Goal: Transaction & Acquisition: Purchase product/service

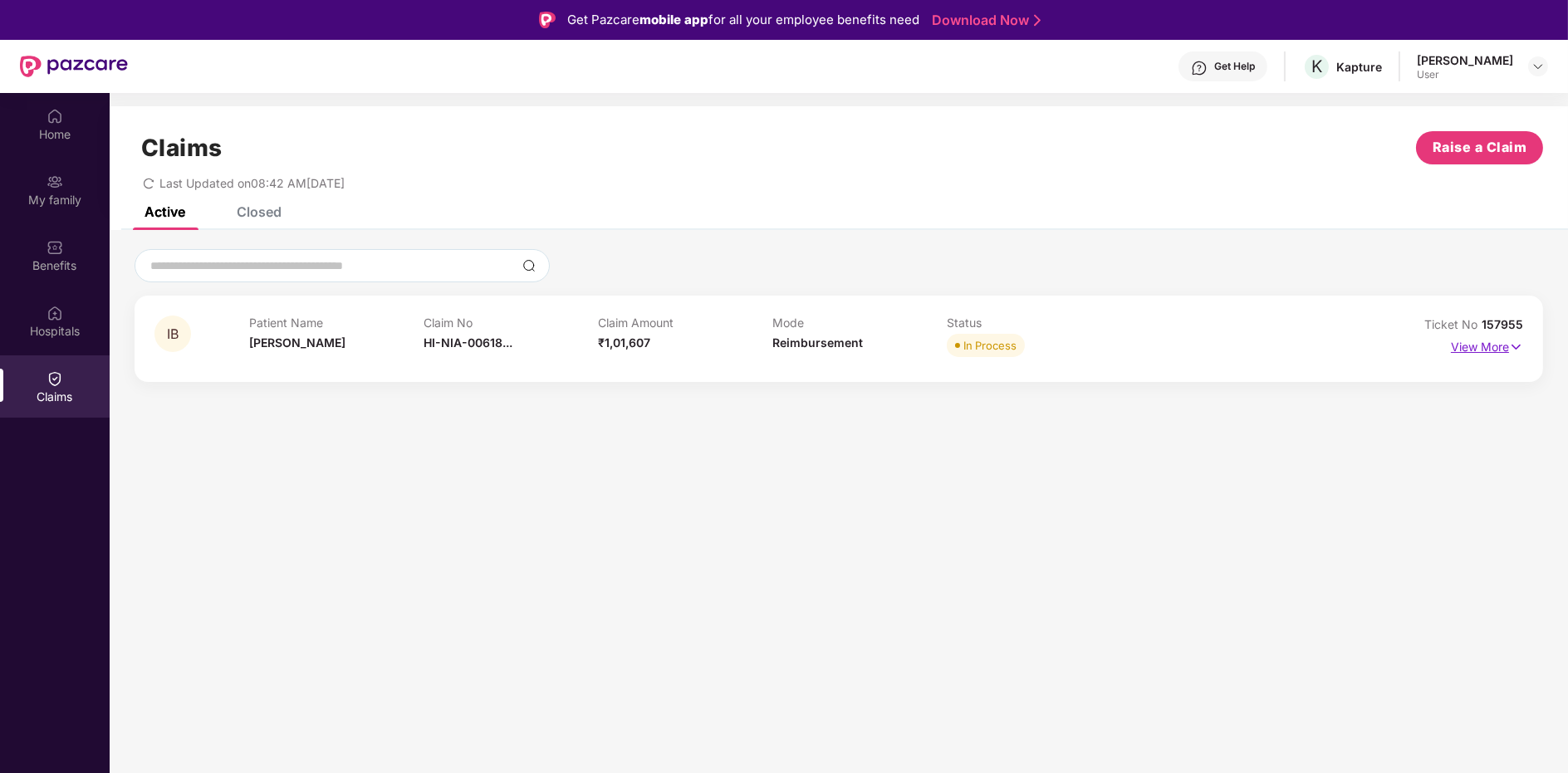
click at [1502, 348] on p "View More" at bounding box center [1486, 344] width 72 height 22
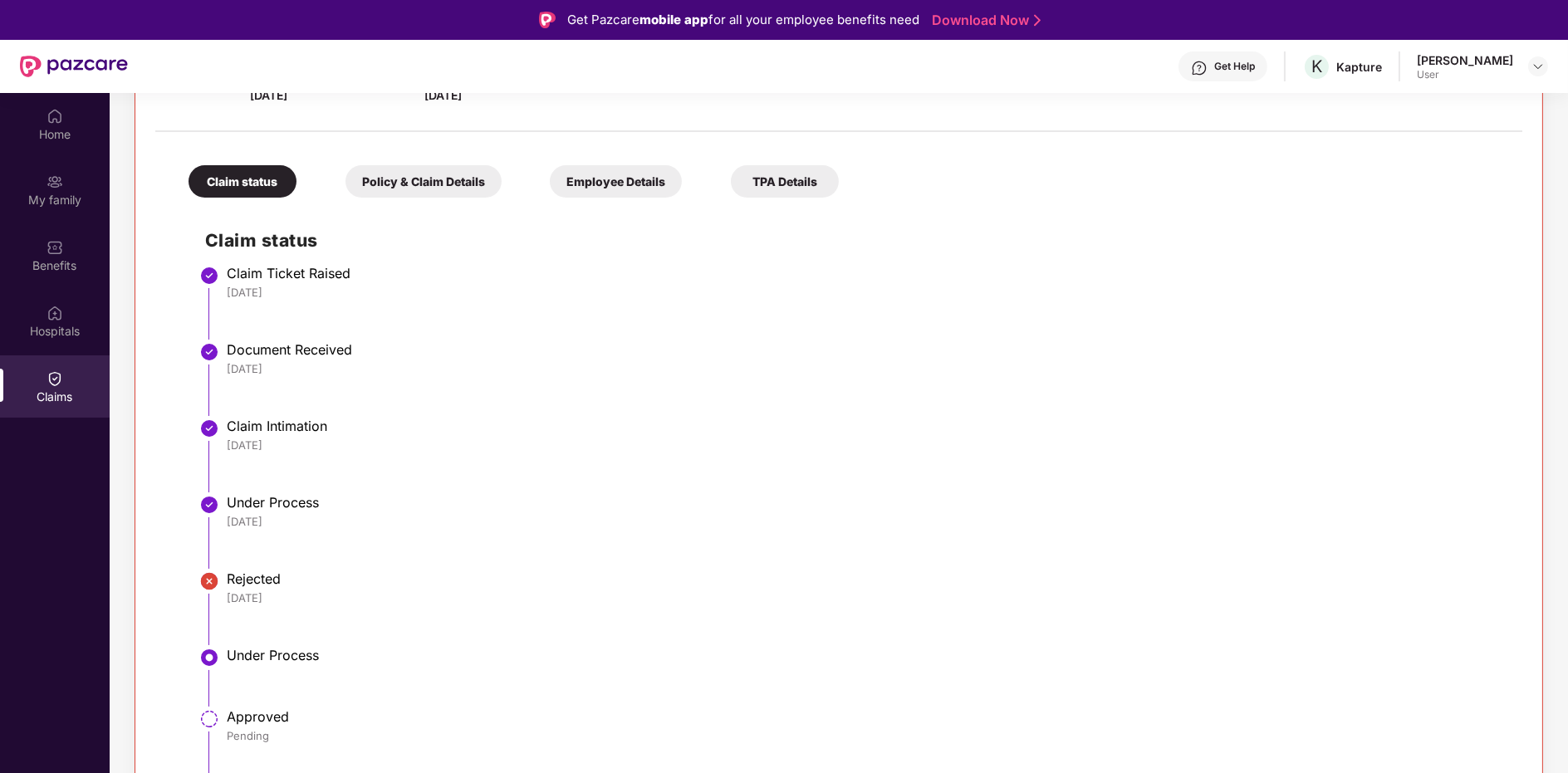
scroll to position [92, 0]
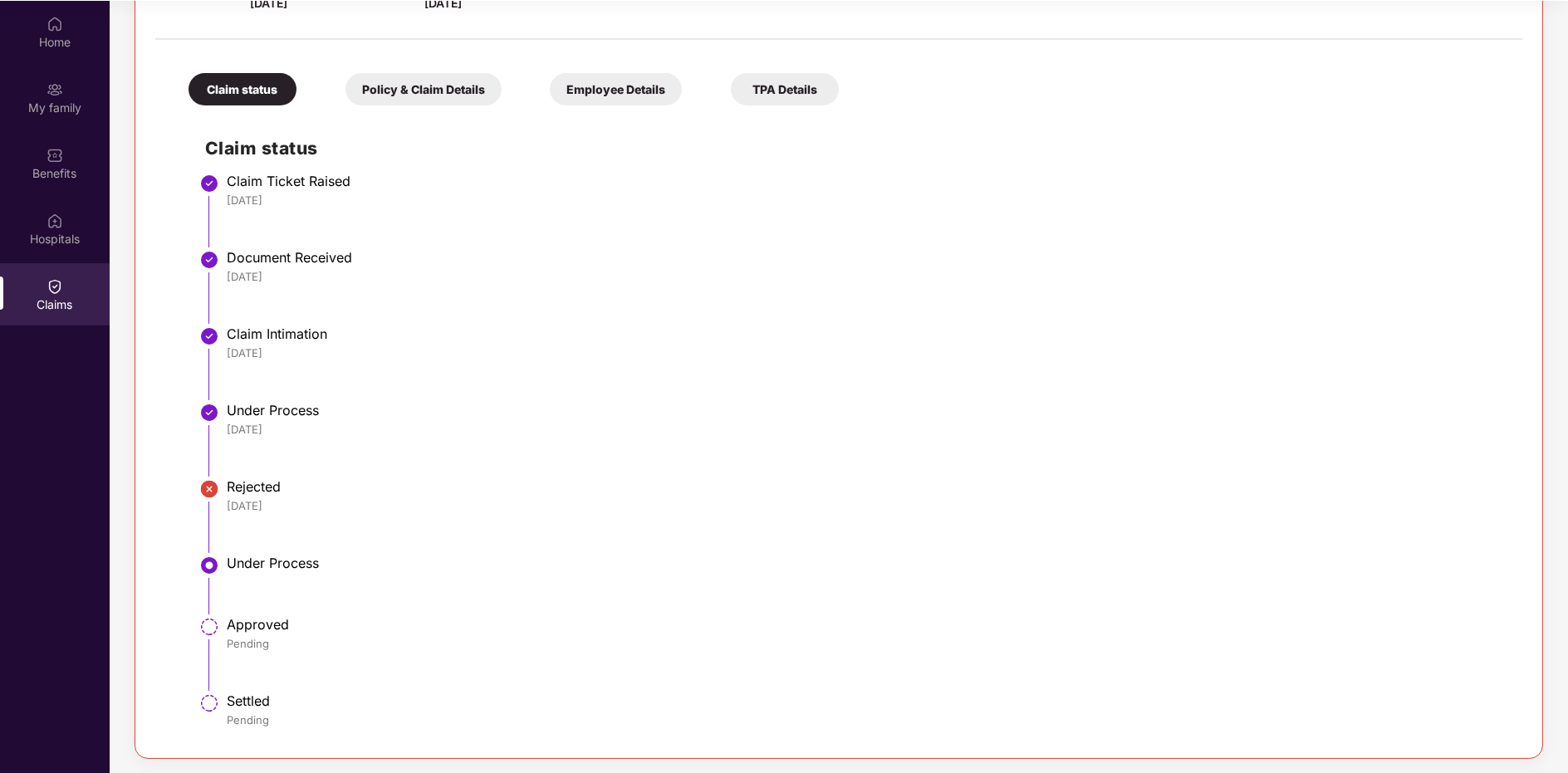
click at [408, 73] on div "Policy & Claim Details" at bounding box center [424, 89] width 157 height 32
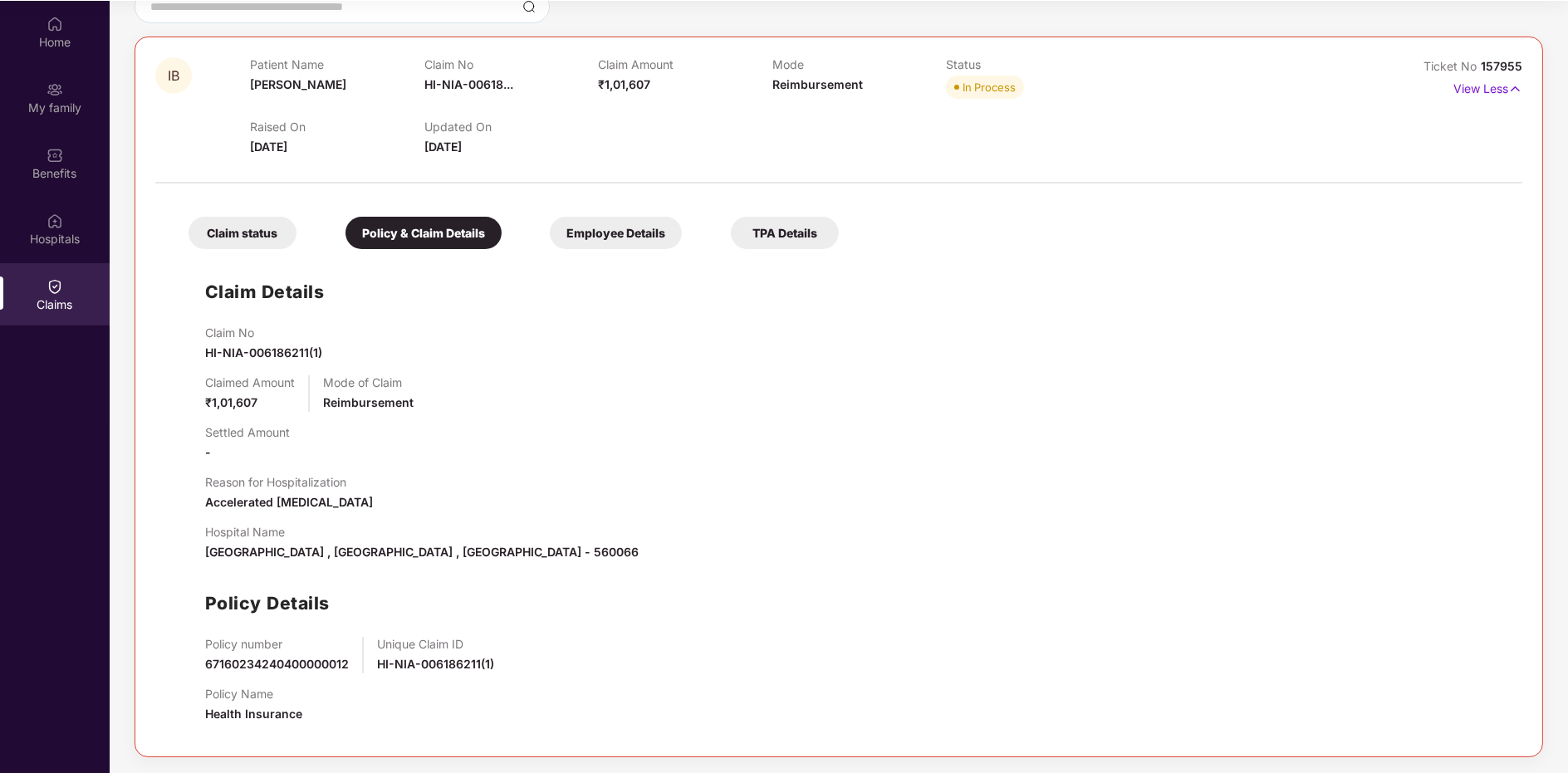
scroll to position [165, 0]
click at [249, 229] on div "Claim status" at bounding box center [242, 235] width 108 height 32
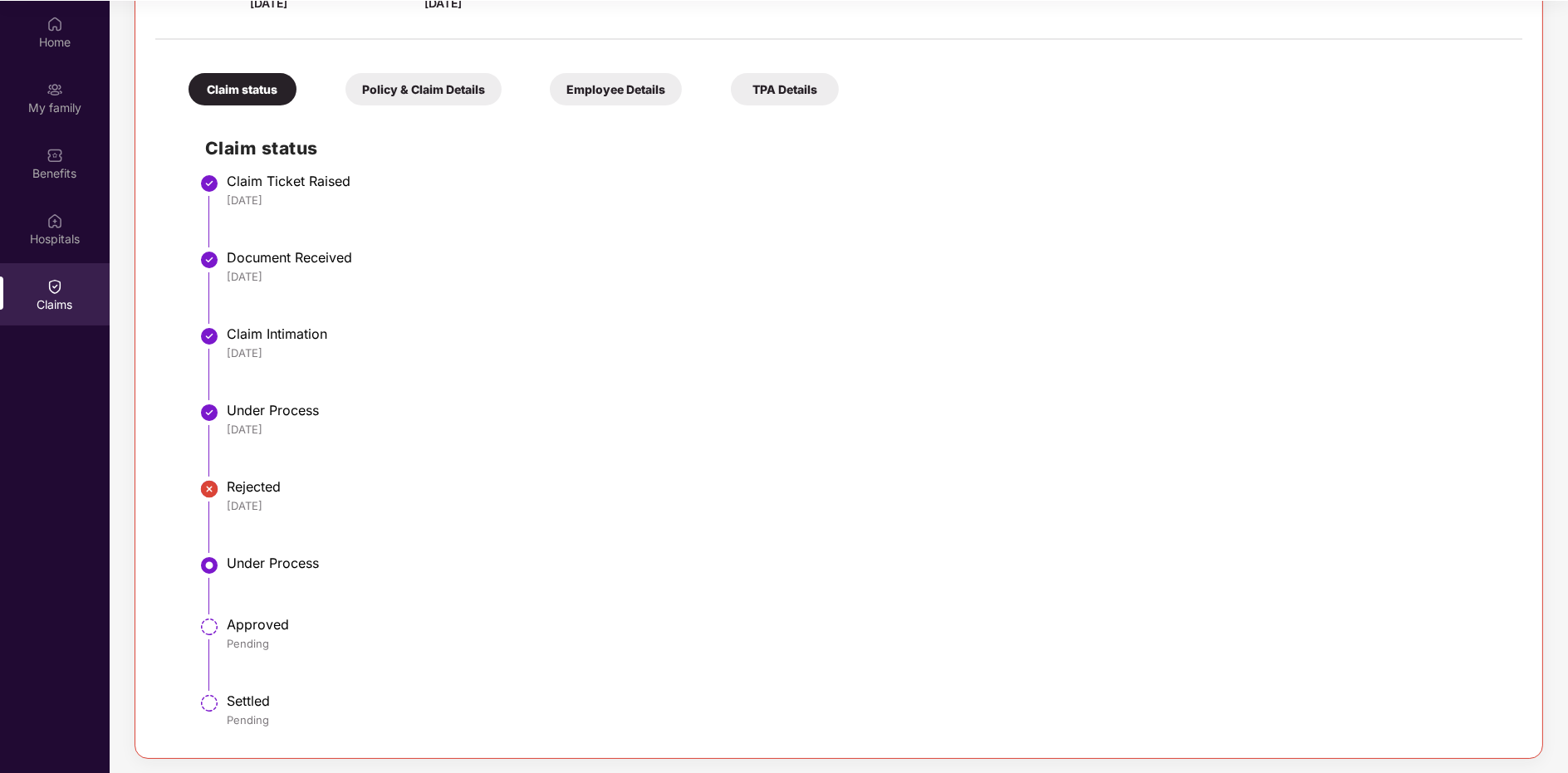
scroll to position [0, 0]
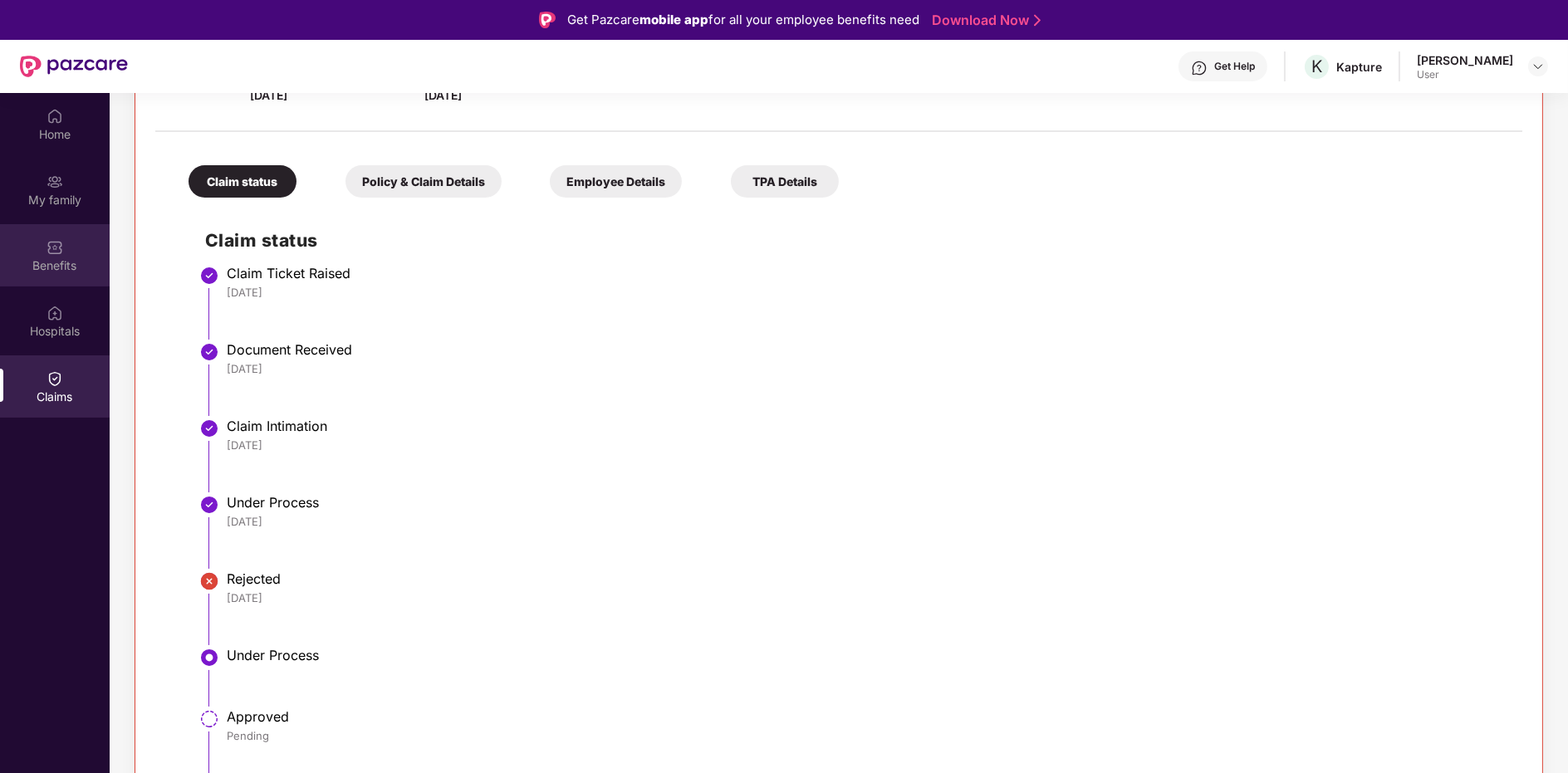
click at [71, 267] on div "Benefits" at bounding box center [54, 266] width 110 height 17
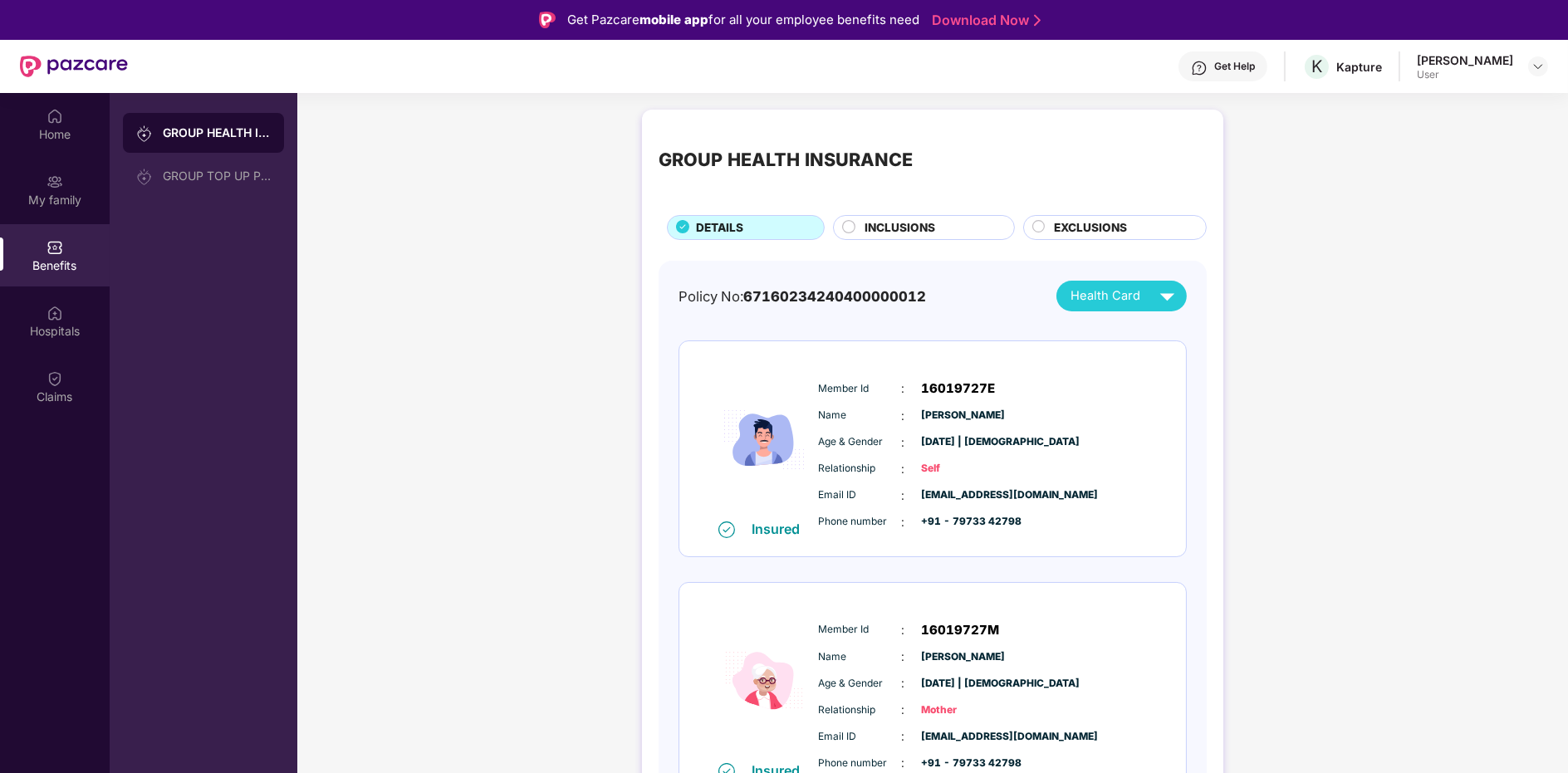
scroll to position [33, 0]
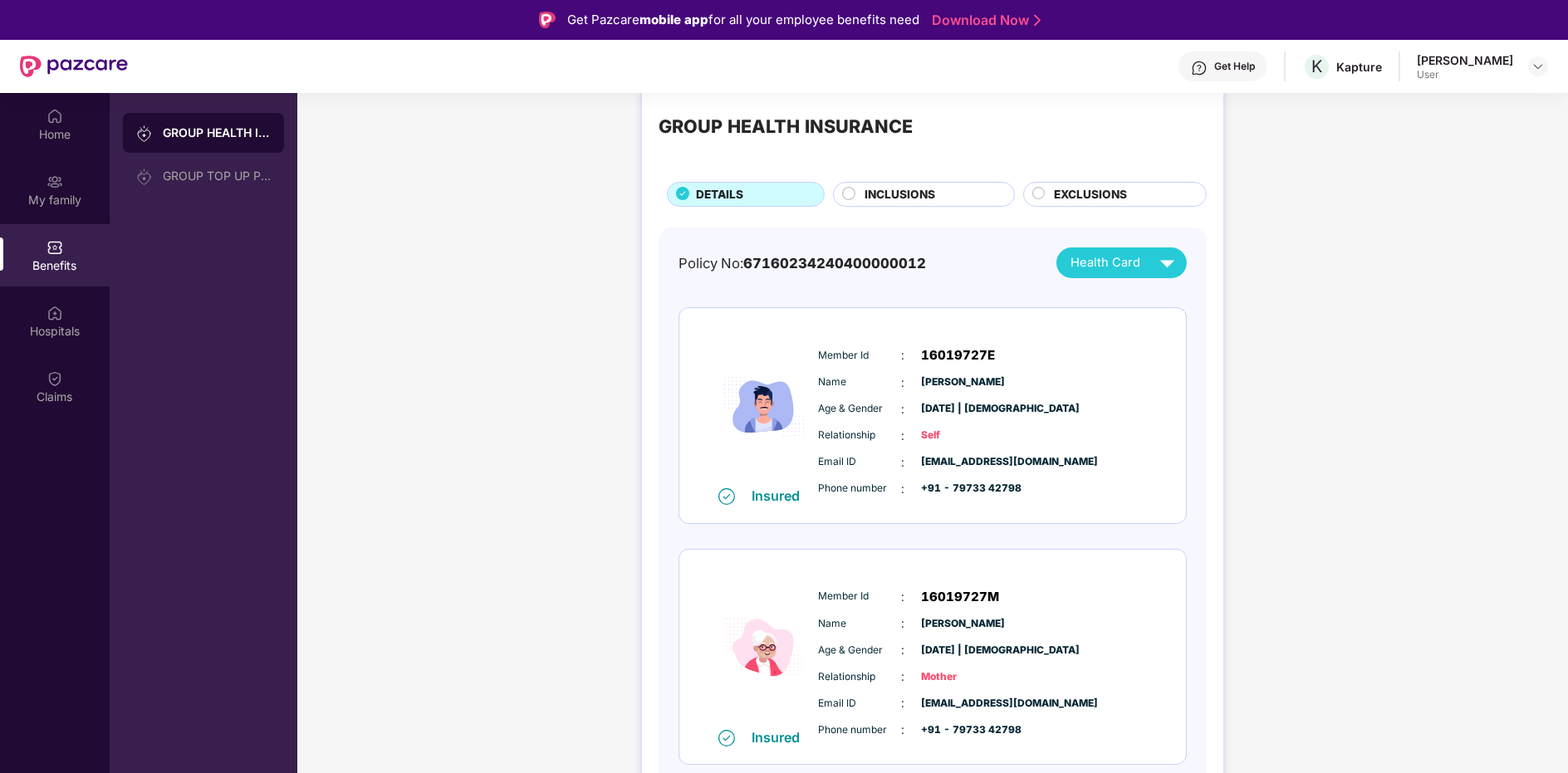
click at [892, 205] on div "INCLUSIONS" at bounding box center [931, 196] width 150 height 20
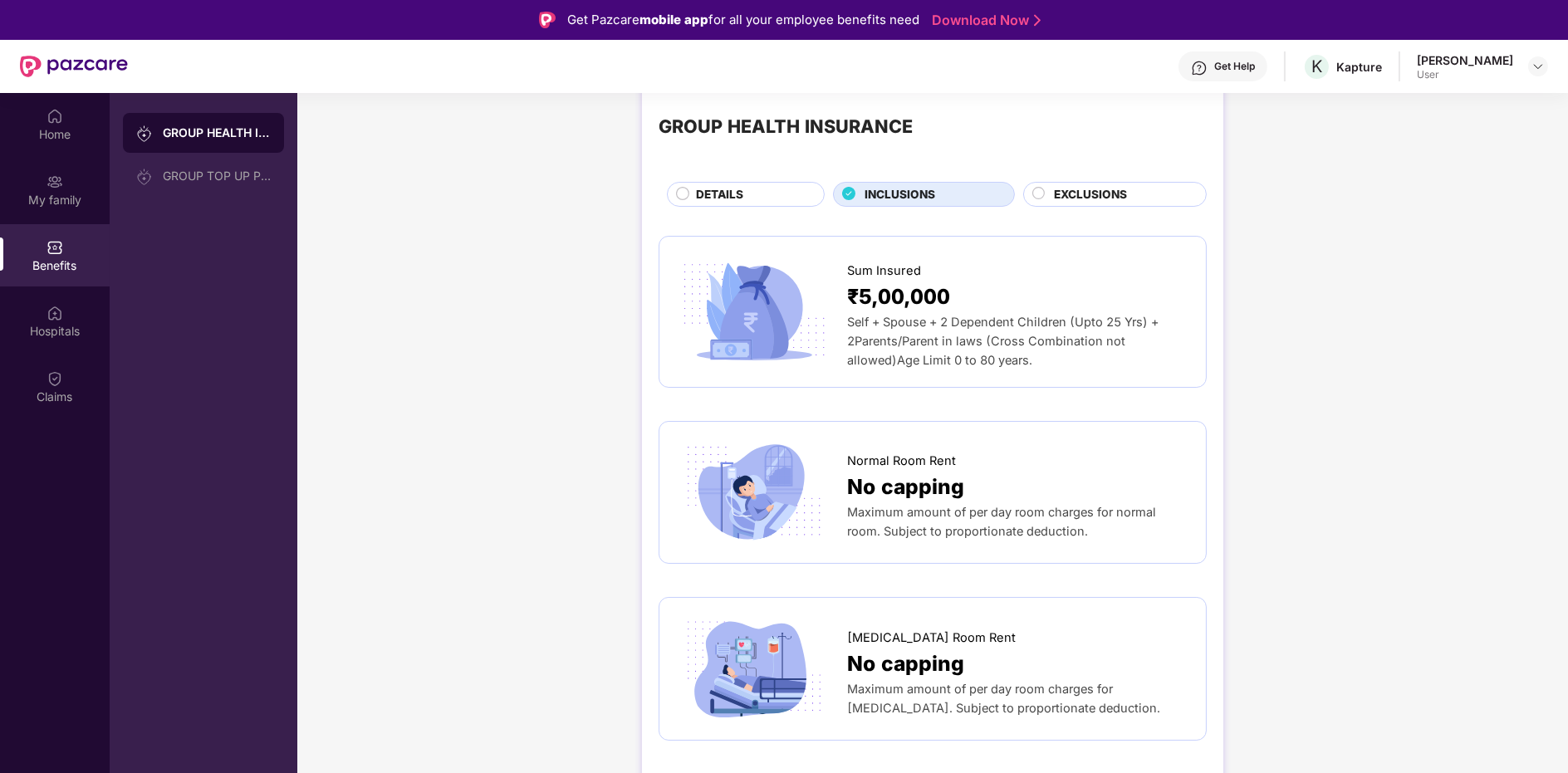
click at [1067, 192] on span "EXCLUSIONS" at bounding box center [1091, 195] width 73 height 17
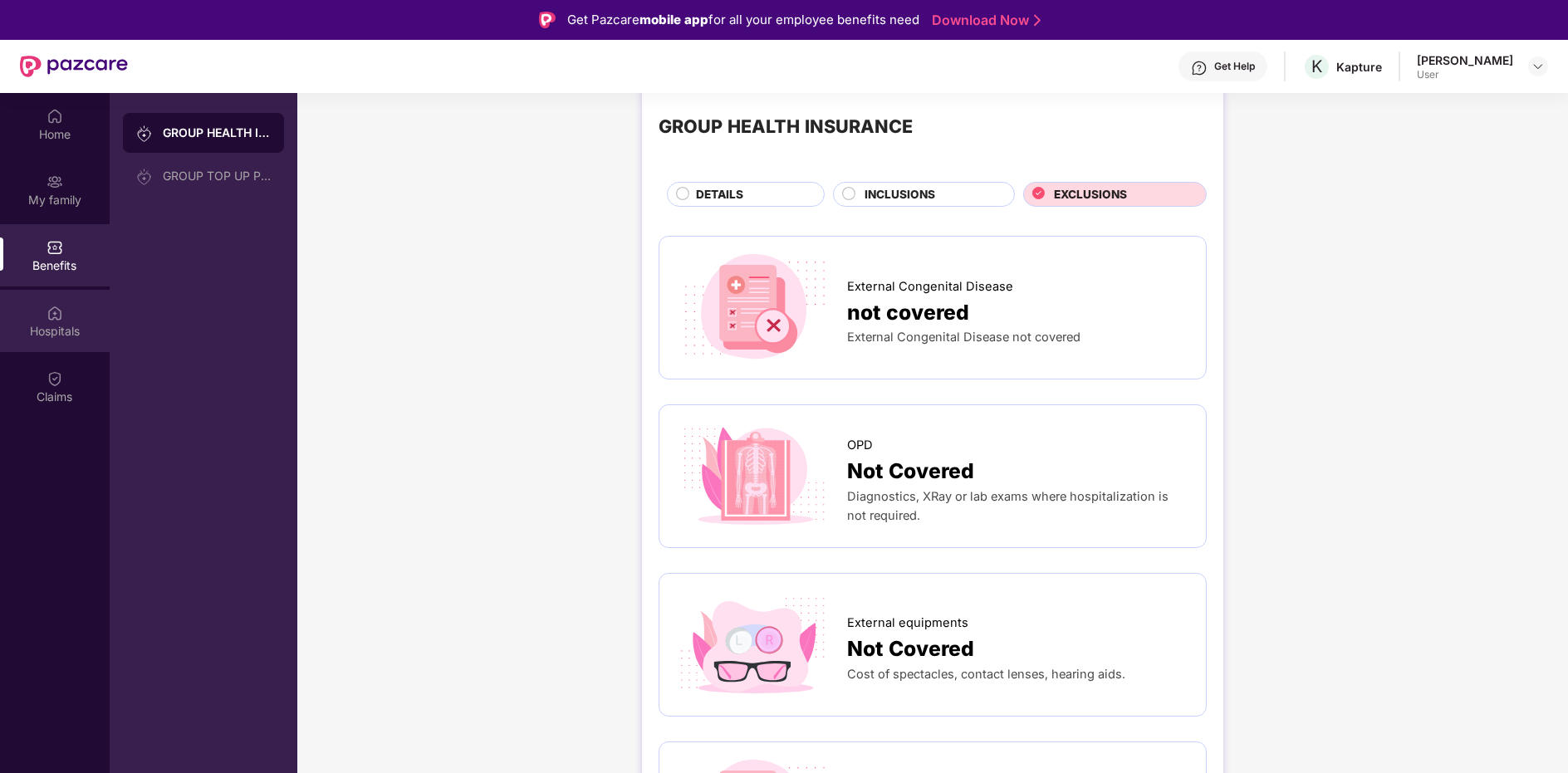
click at [39, 342] on div "Hospitals" at bounding box center [54, 321] width 110 height 62
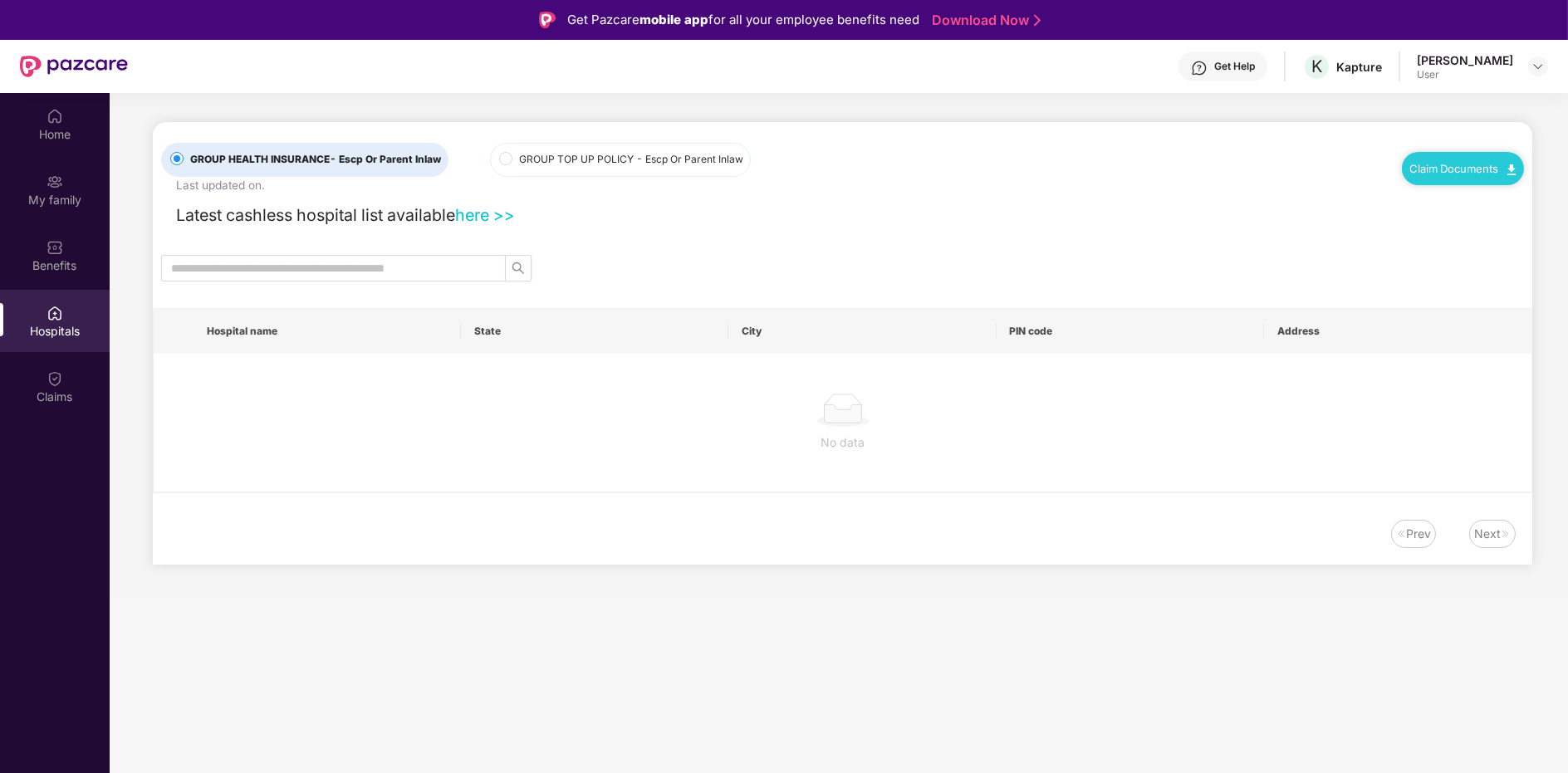
scroll to position [0, 0]
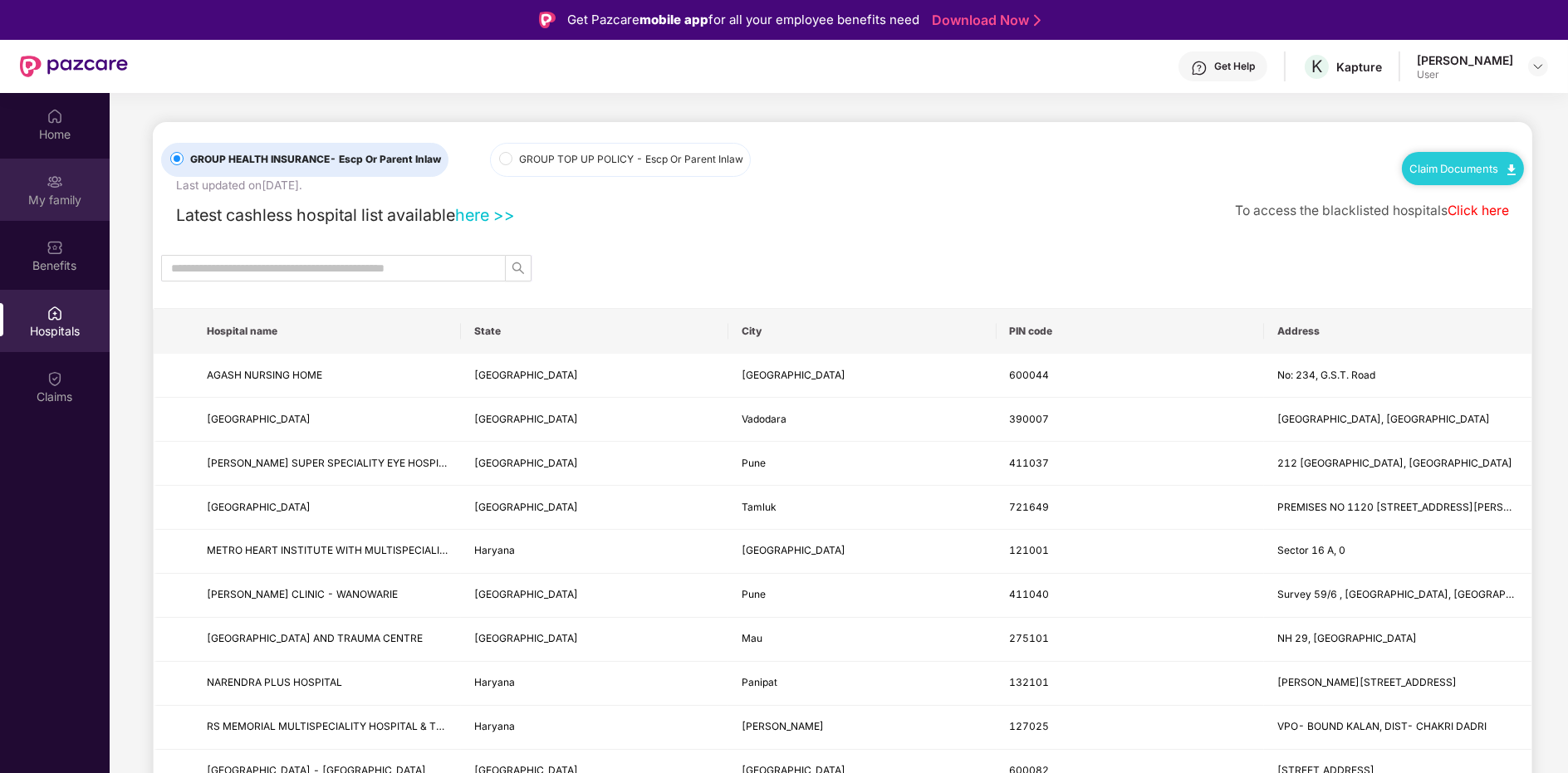
click at [67, 215] on div "My family" at bounding box center [54, 189] width 110 height 62
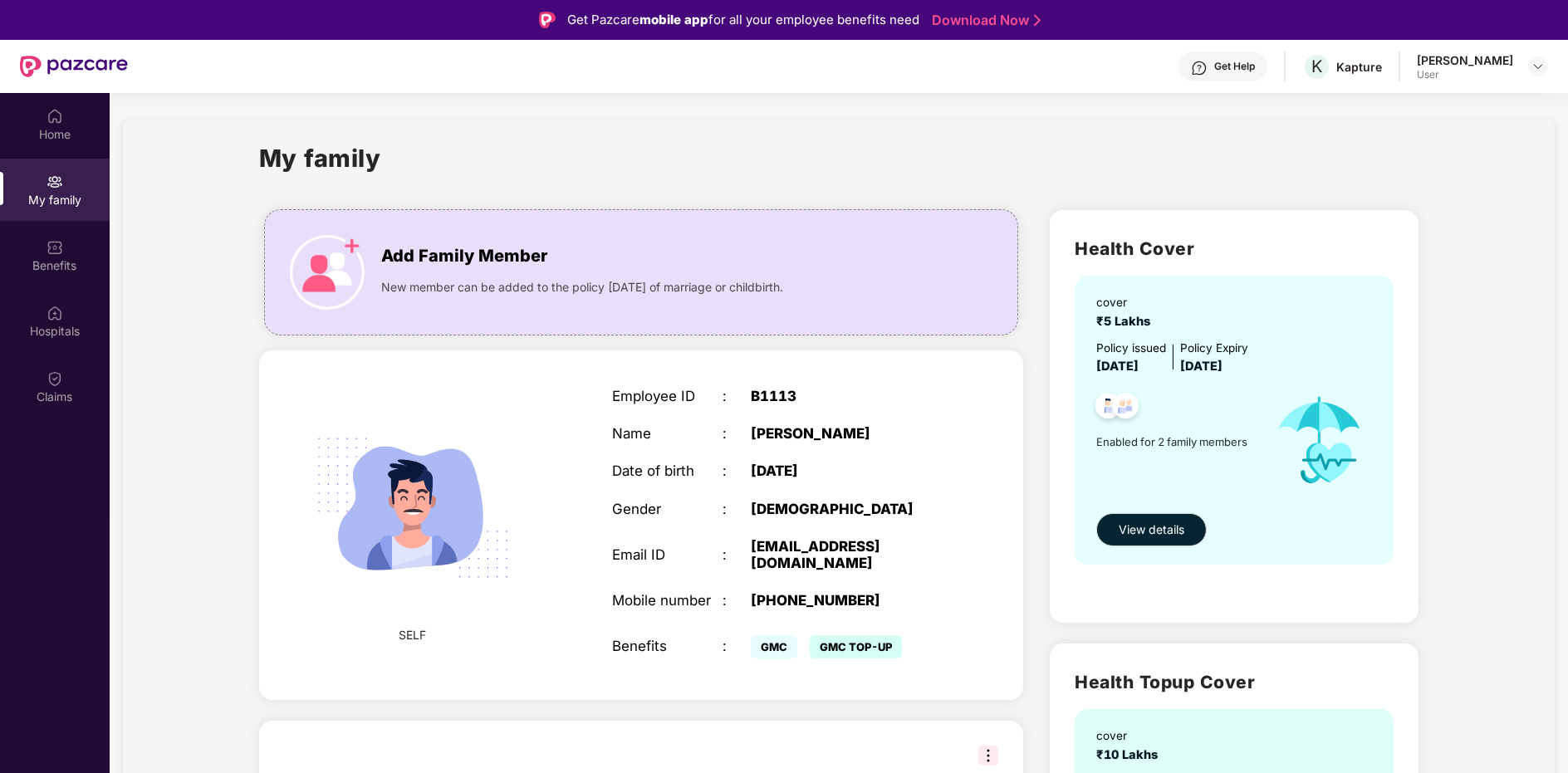
click at [110, 147] on section "My family Add Family Member New member can be added to the policy [DATE] of mar…" at bounding box center [839, 608] width 1458 height 1031
click at [61, 141] on div "Home" at bounding box center [54, 134] width 110 height 17
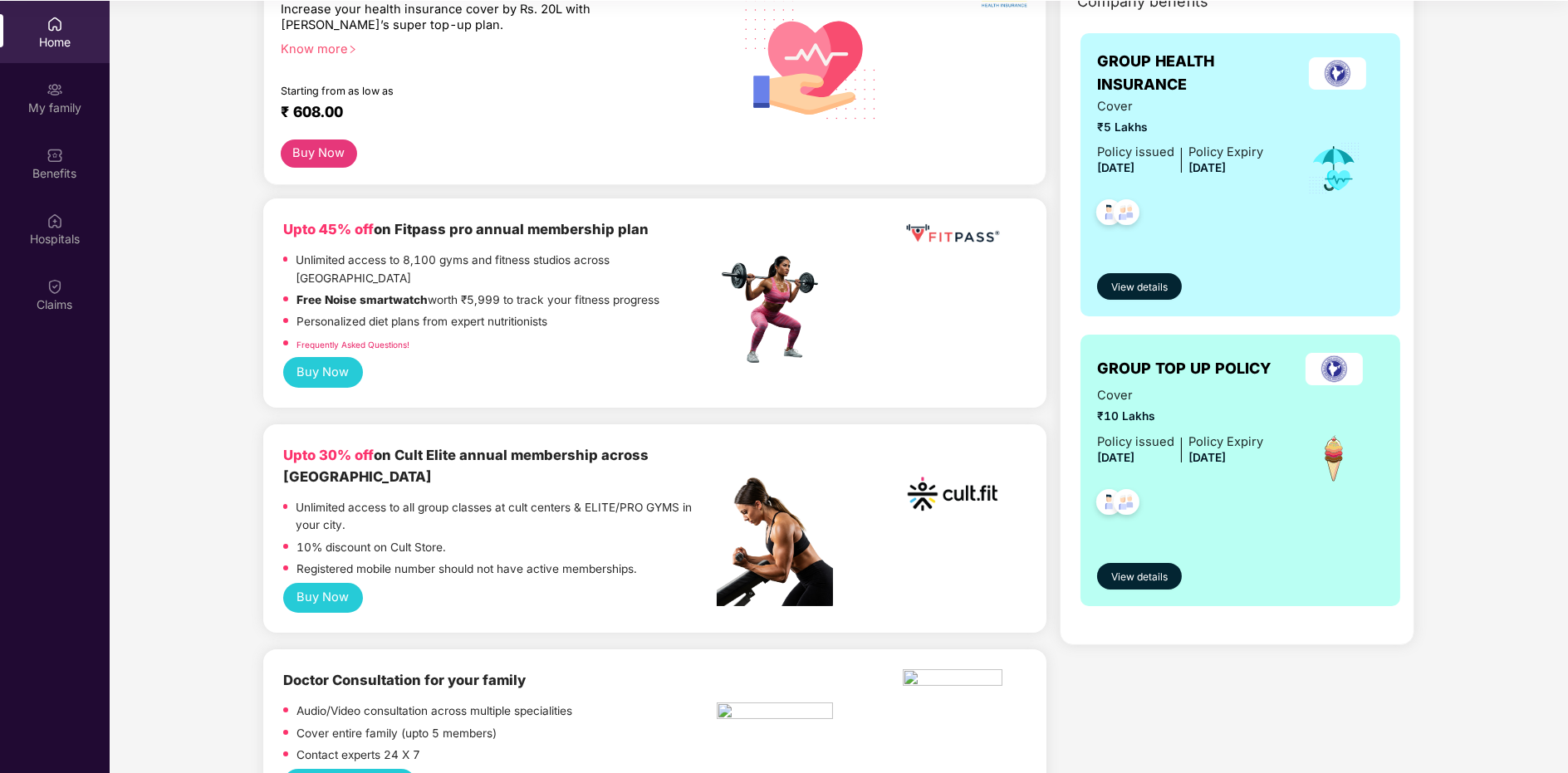
scroll to position [252, 0]
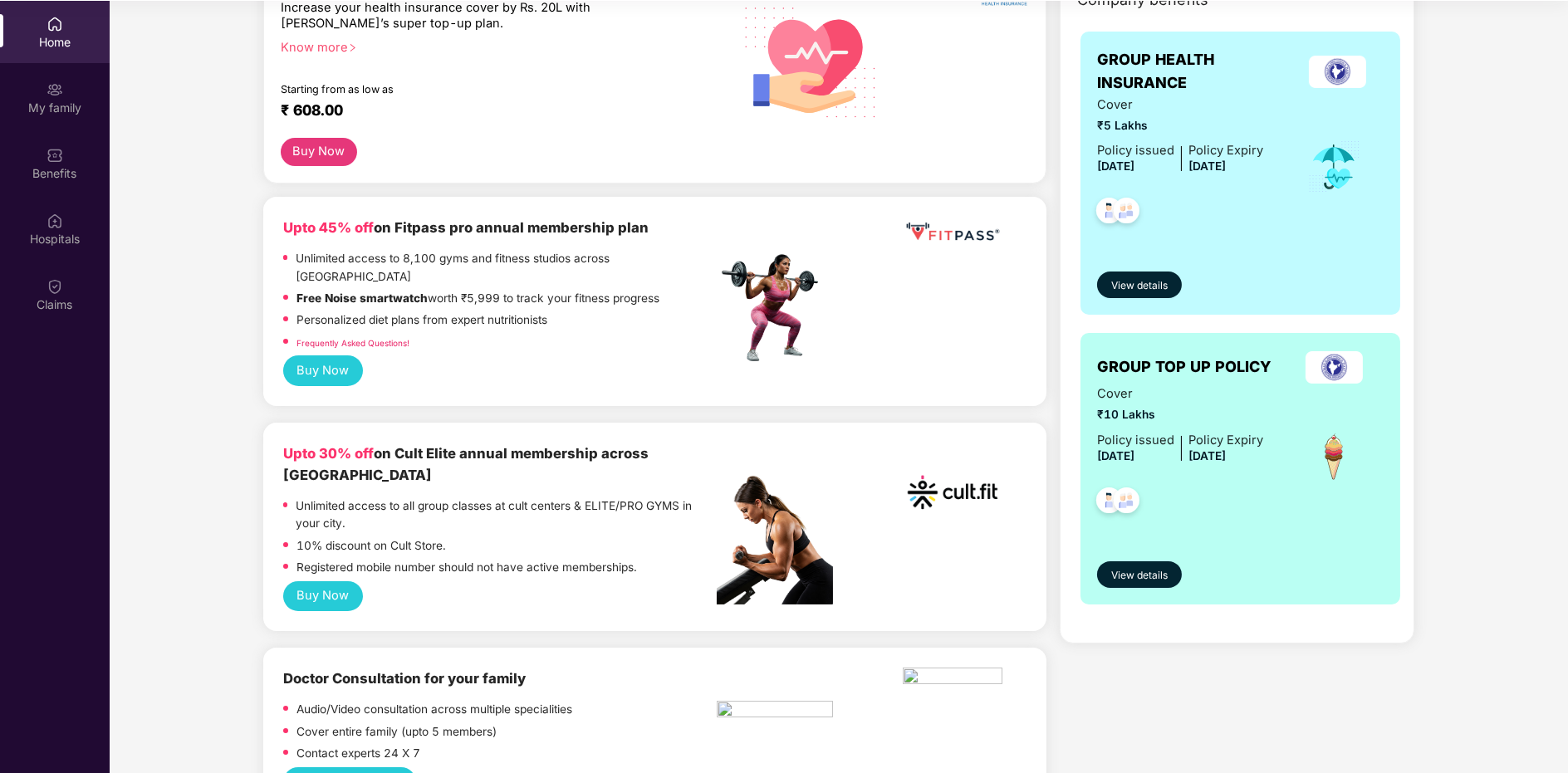
click at [299, 581] on button "Buy Now" at bounding box center [323, 595] width 80 height 30
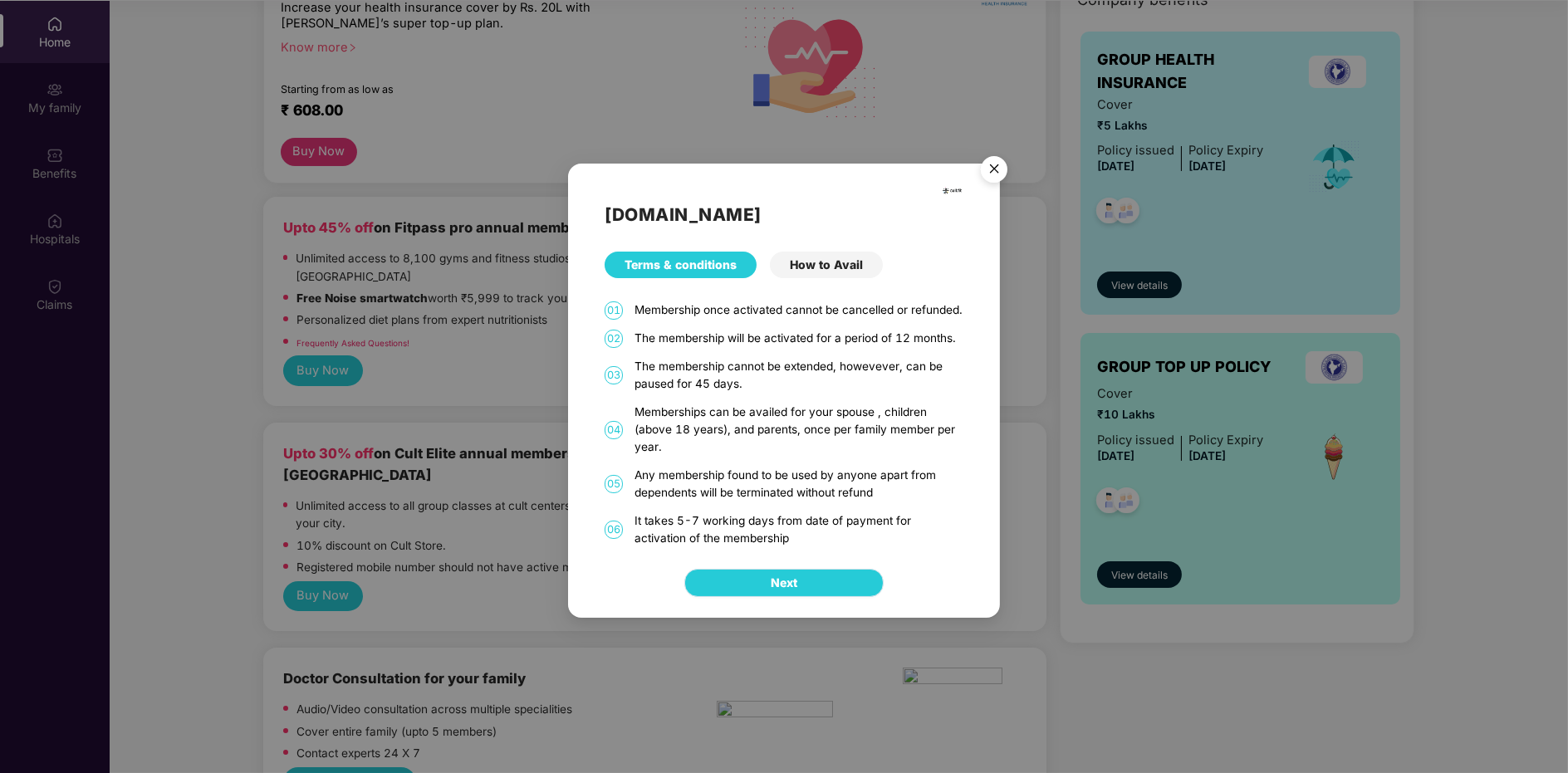
click at [782, 591] on span "Next" at bounding box center [784, 582] width 26 height 18
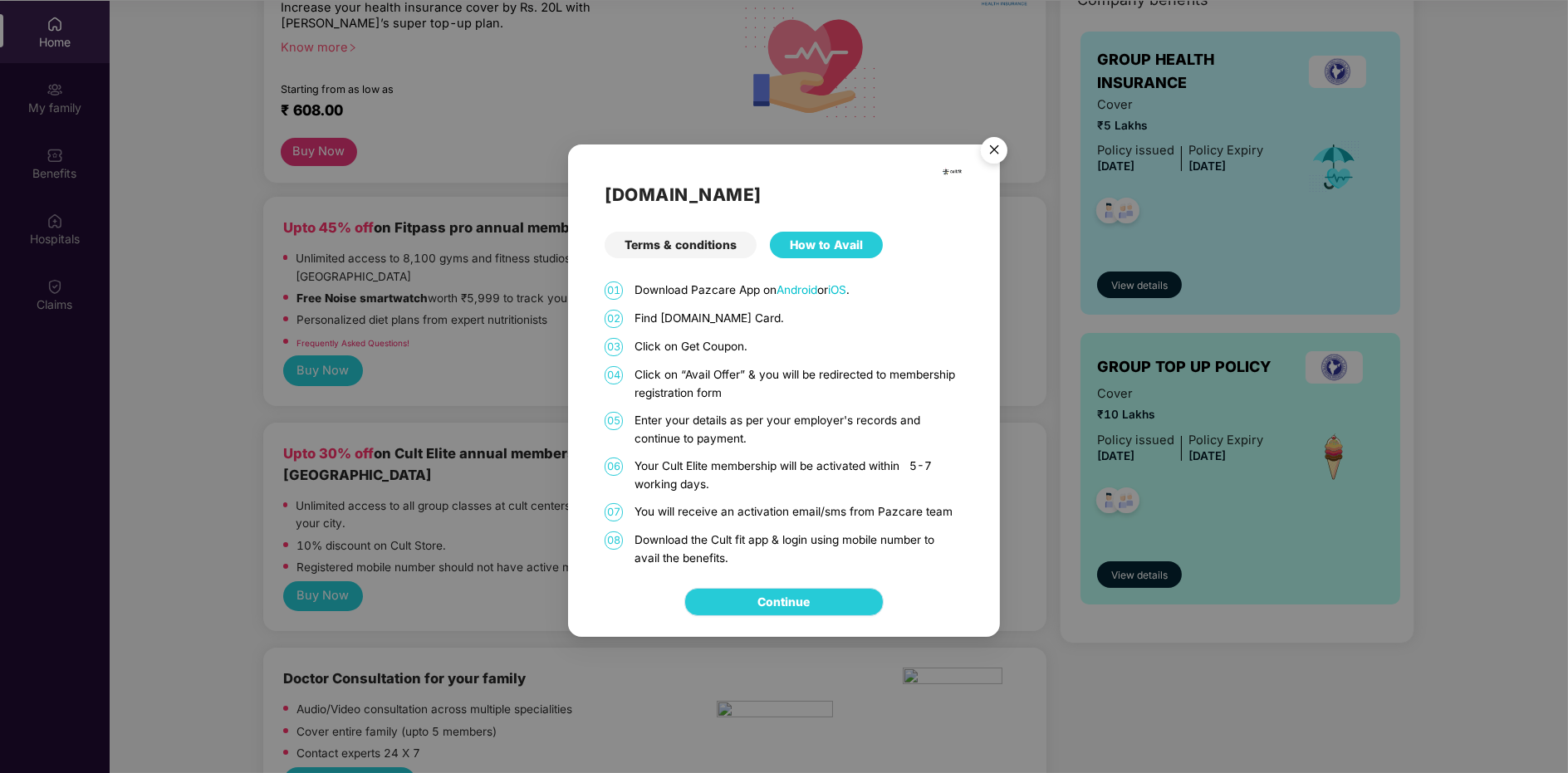
click at [811, 611] on link "Continue" at bounding box center [784, 601] width 52 height 18
